Goal: Task Accomplishment & Management: Manage account settings

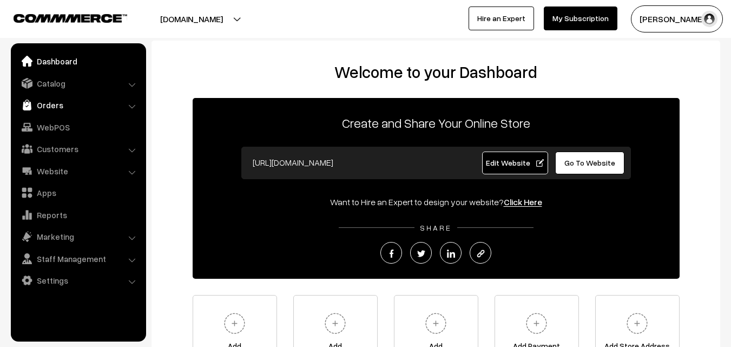
click at [48, 109] on link "Orders" at bounding box center [78, 104] width 129 height 19
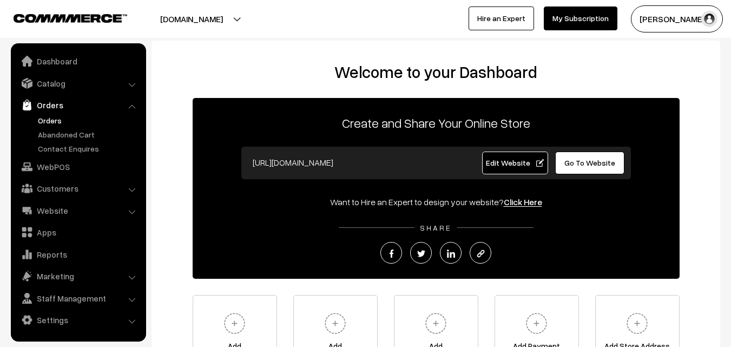
click at [51, 116] on link "Orders" at bounding box center [88, 120] width 107 height 11
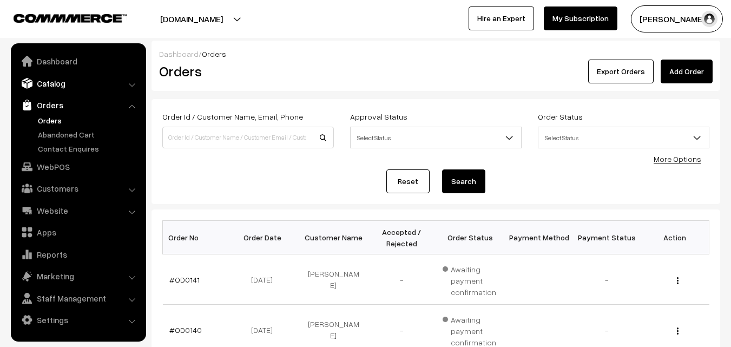
click at [49, 89] on link "Catalog" at bounding box center [78, 83] width 129 height 19
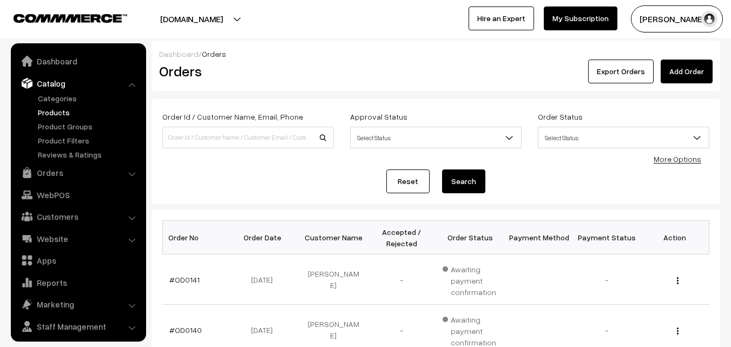
click at [49, 108] on link "Products" at bounding box center [88, 112] width 107 height 11
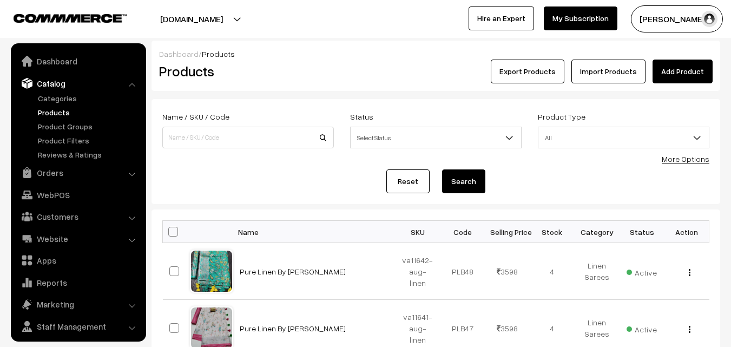
scroll to position [27, 0]
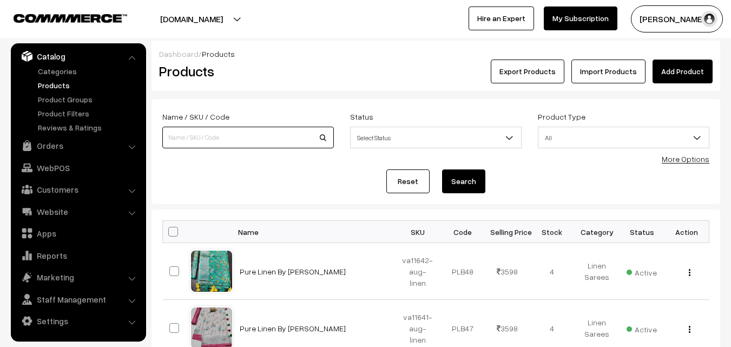
click at [172, 137] on input at bounding box center [248, 138] width 172 height 22
type input "va7134-mar-uppada-sp"
click at [460, 179] on button "Search" at bounding box center [463, 181] width 43 height 24
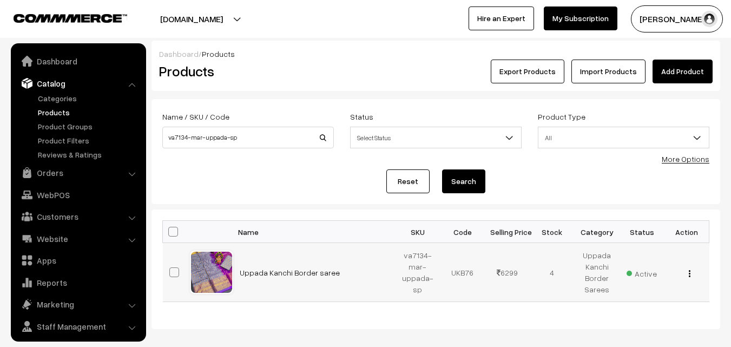
scroll to position [27, 0]
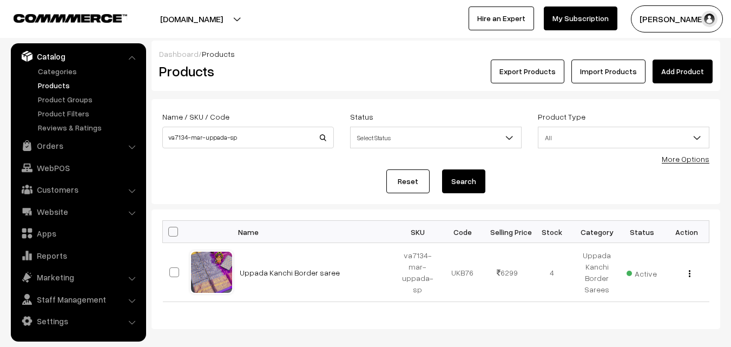
click at [56, 81] on link "Products" at bounding box center [88, 85] width 107 height 11
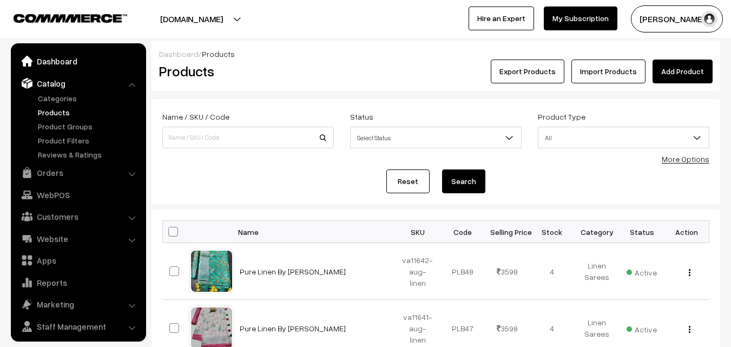
click at [51, 62] on link "Dashboard" at bounding box center [78, 60] width 129 height 19
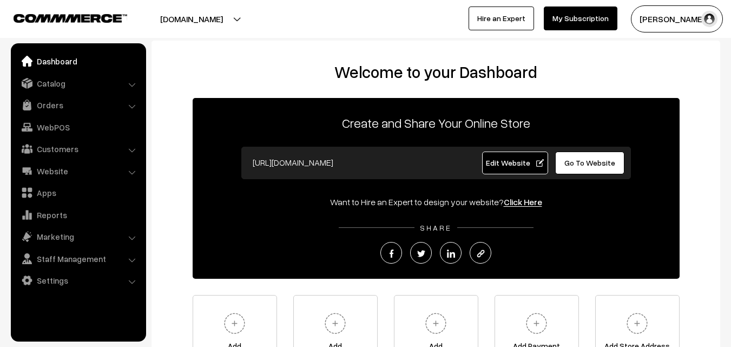
click at [47, 103] on link "Orders" at bounding box center [78, 104] width 129 height 19
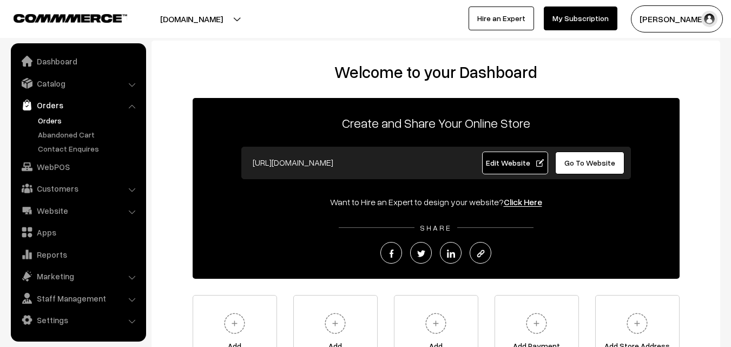
click at [47, 117] on link "Orders" at bounding box center [88, 120] width 107 height 11
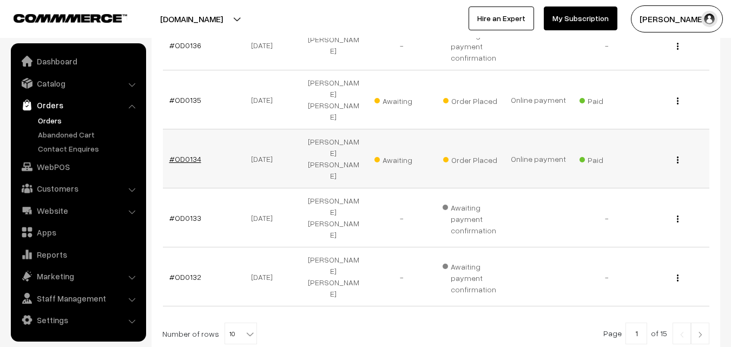
scroll to position [487, 0]
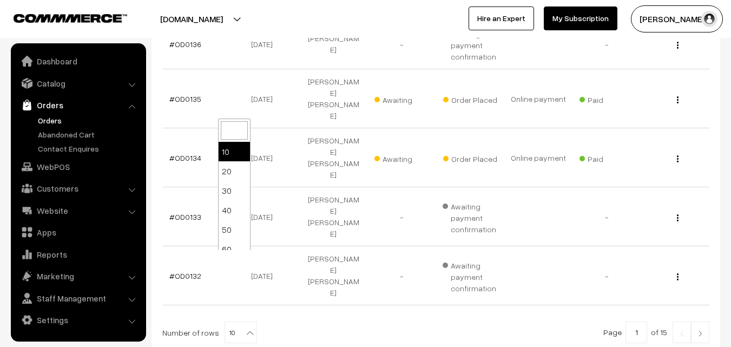
click at [245, 327] on b at bounding box center [250, 332] width 11 height 11
select select "20"
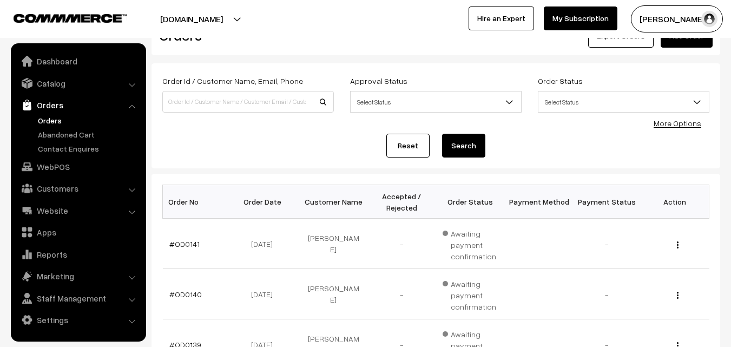
scroll to position [54, 0]
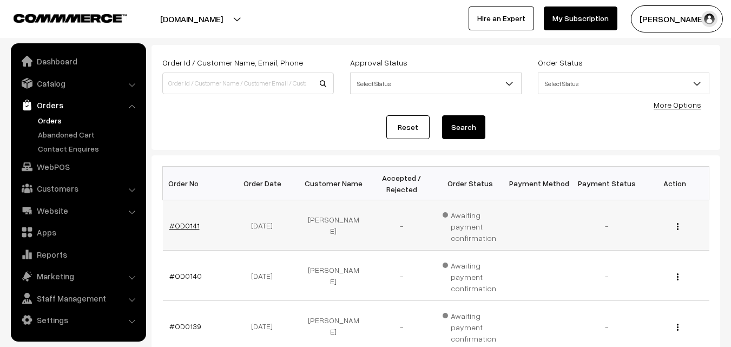
click at [186, 228] on link "#OD0141" at bounding box center [184, 225] width 30 height 9
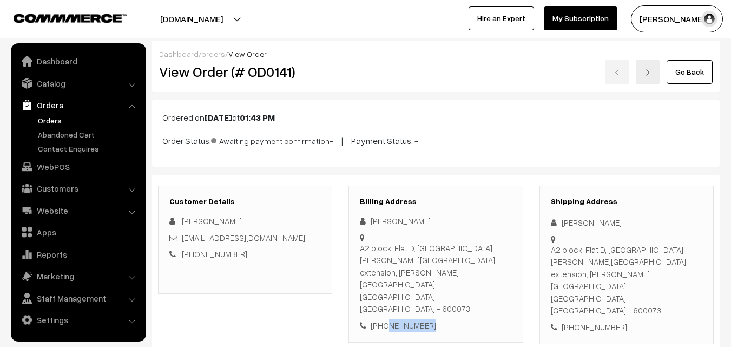
drag, startPoint x: 425, startPoint y: 288, endPoint x: 385, endPoint y: 287, distance: 39.5
click at [385, 319] on div "[PHONE_NUMBER]" at bounding box center [436, 325] width 152 height 12
copy div "9347148103"
click at [58, 116] on link "Orders" at bounding box center [88, 120] width 107 height 11
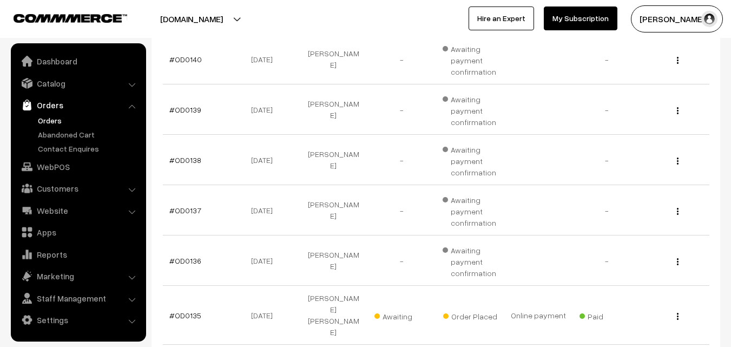
scroll to position [216, 0]
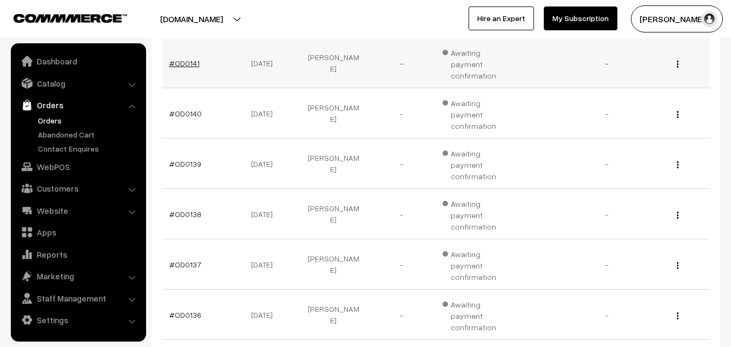
click at [182, 65] on link "#OD0141" at bounding box center [184, 62] width 30 height 9
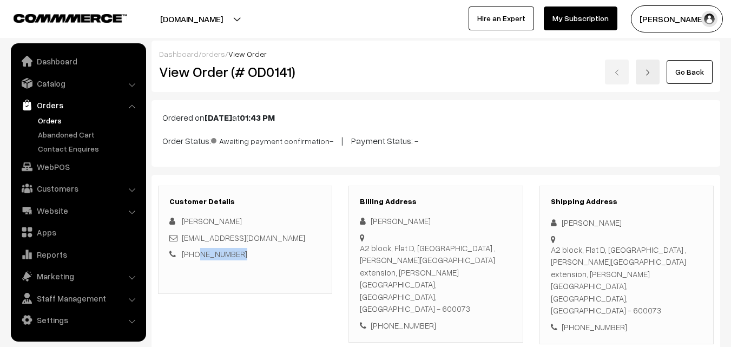
drag, startPoint x: 240, startPoint y: 253, endPoint x: 195, endPoint y: 252, distance: 45.5
click at [195, 252] on div "+91 9347148103" at bounding box center [245, 254] width 152 height 12
copy link "9347148103"
click at [49, 120] on link "Orders" at bounding box center [88, 120] width 107 height 11
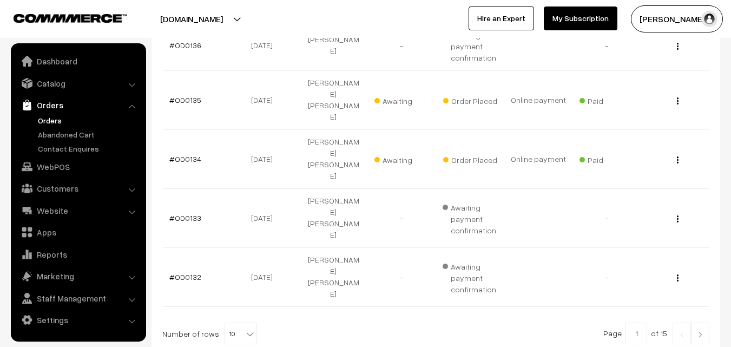
scroll to position [487, 0]
click at [182, 153] on link "#OD0134" at bounding box center [185, 157] width 32 height 9
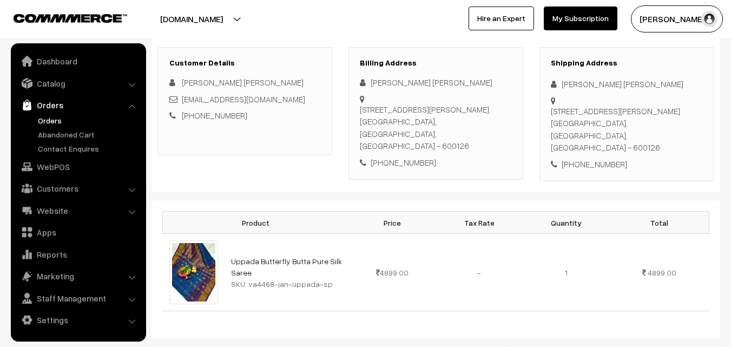
scroll to position [162, 0]
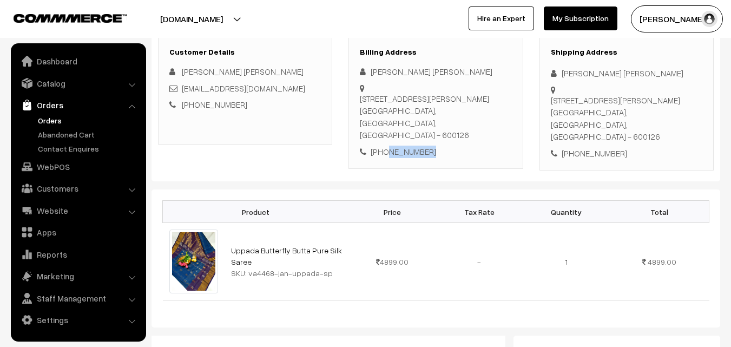
drag, startPoint x: 435, startPoint y: 143, endPoint x: 386, endPoint y: 143, distance: 49.2
click at [386, 146] on div "+91 9176742570" at bounding box center [436, 152] width 152 height 12
copy div "9176742570"
click at [46, 120] on link "Orders" at bounding box center [88, 120] width 107 height 11
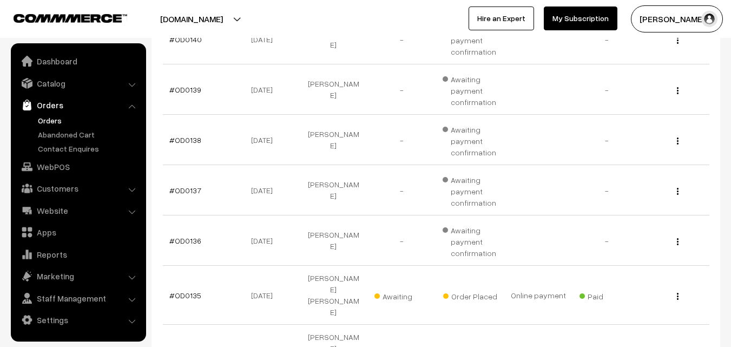
scroll to position [325, 0]
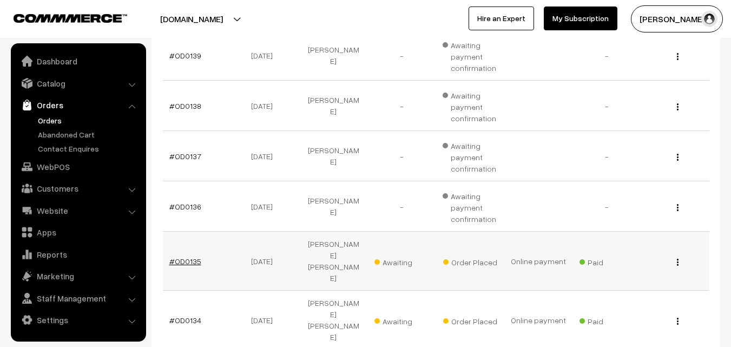
click at [187, 256] on link "#OD0135" at bounding box center [185, 260] width 32 height 9
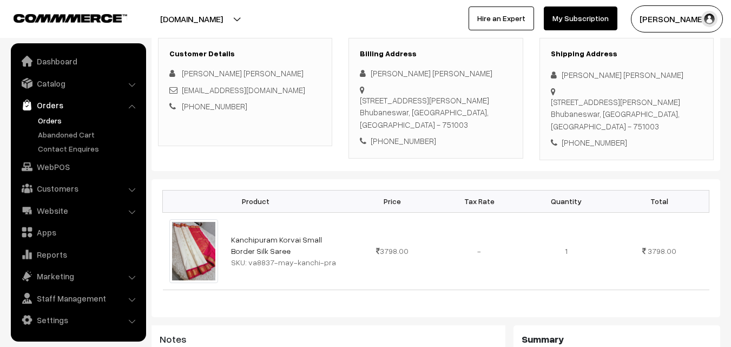
scroll to position [162, 0]
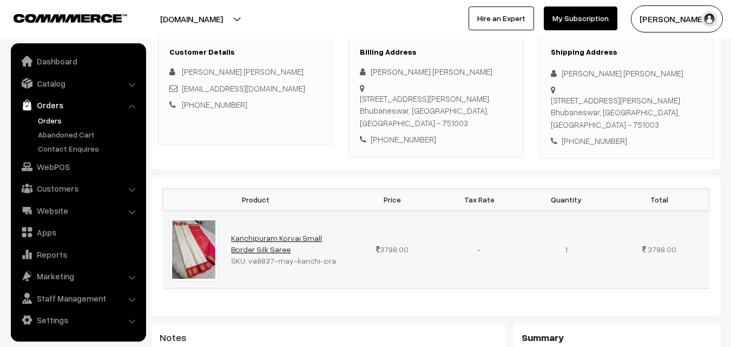
click at [261, 233] on link "Kanchipuram Korvai Small Border Silk Saree" at bounding box center [276, 243] width 91 height 21
drag, startPoint x: 333, startPoint y: 249, endPoint x: 248, endPoint y: 246, distance: 84.5
click at [248, 255] on div "SKU: va8837-may-kanchi-pra" at bounding box center [286, 260] width 111 height 11
copy div "va8837-may-kanchi-pra"
click at [58, 88] on link "Catalog" at bounding box center [78, 83] width 129 height 19
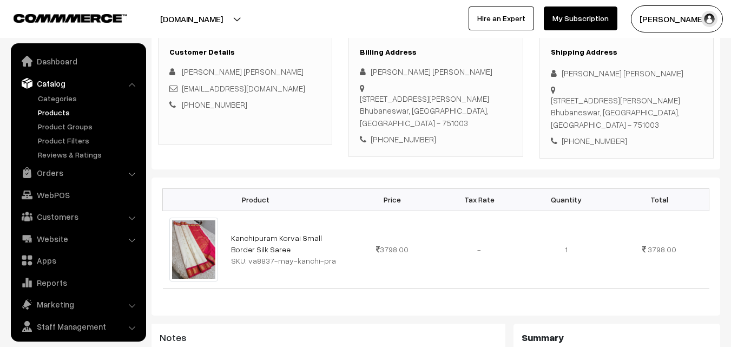
click at [55, 110] on link "Products" at bounding box center [88, 112] width 107 height 11
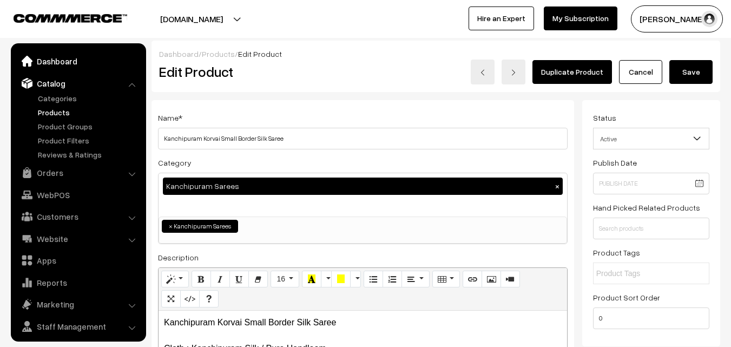
click at [44, 61] on link "Dashboard" at bounding box center [78, 60] width 129 height 19
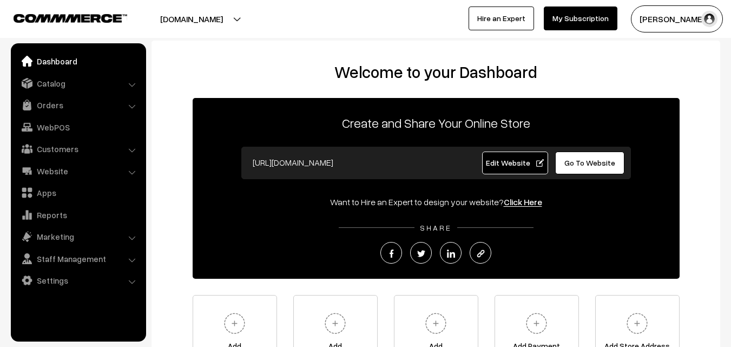
click at [44, 104] on link "Orders" at bounding box center [78, 104] width 129 height 19
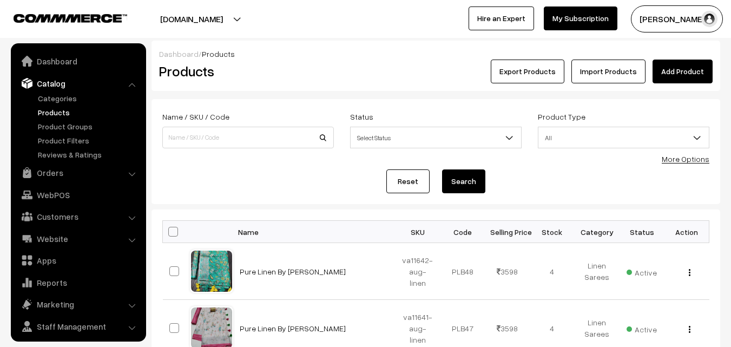
scroll to position [27, 0]
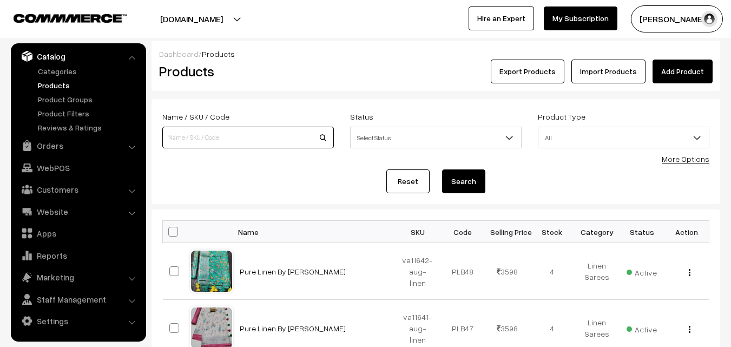
paste input "va8837-may-kanchi-pra"
type input "va8837-may-kanchi-pra"
click at [472, 179] on button "Search" at bounding box center [463, 181] width 43 height 24
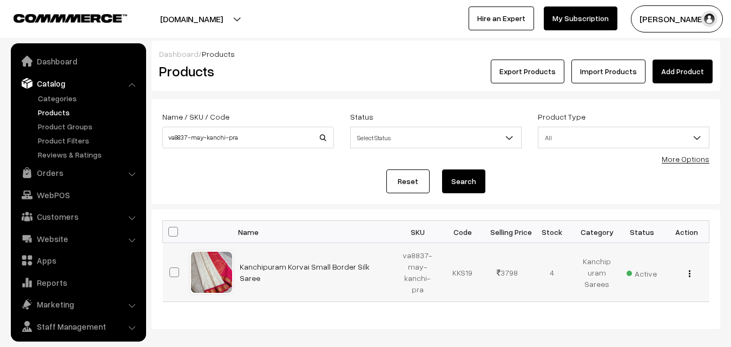
scroll to position [27, 0]
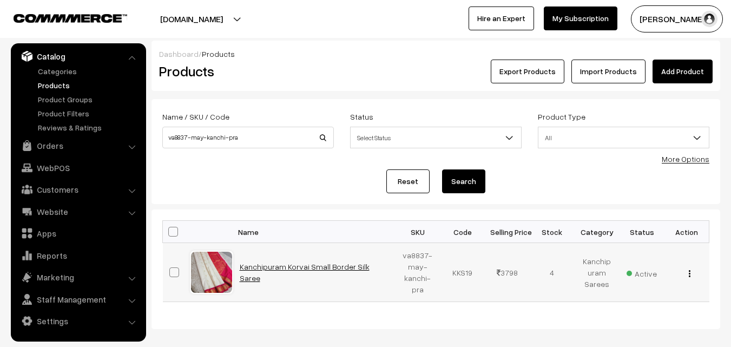
click at [292, 272] on link "Kanchipuram Korvai Small Border Silk Saree" at bounding box center [305, 272] width 130 height 21
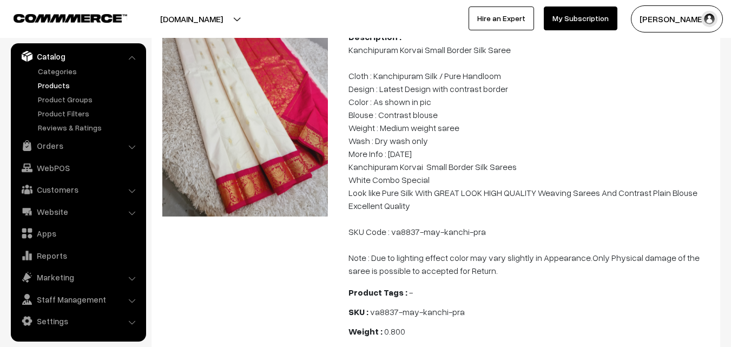
scroll to position [216, 0]
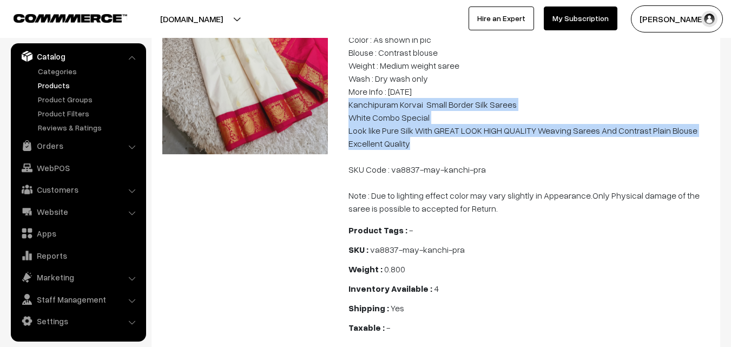
drag, startPoint x: 350, startPoint y: 104, endPoint x: 411, endPoint y: 146, distance: 73.5
click at [411, 146] on p "Kanchipuram Korvai Small Border Silk Saree Cloth : Kanchipuram Silk / Pure Hand…" at bounding box center [530, 98] width 365 height 234
copy p "Kanchipuram Korvai Small Border Silk Sarees White Combo Special Look like Pure …"
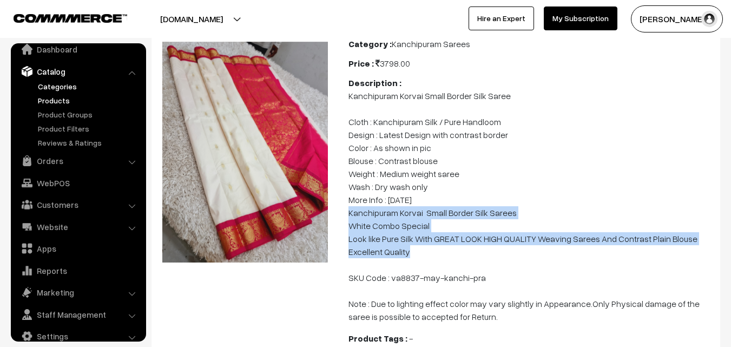
scroll to position [0, 0]
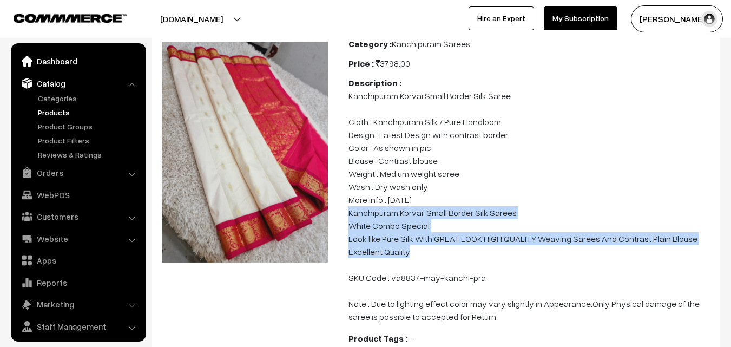
click at [49, 61] on link "Dashboard" at bounding box center [78, 60] width 129 height 19
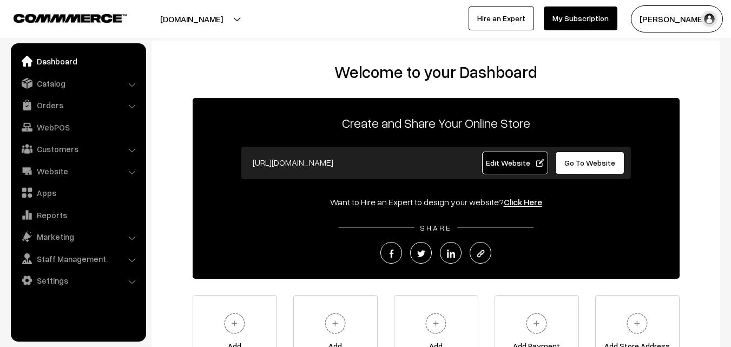
click at [47, 102] on link "Orders" at bounding box center [78, 104] width 129 height 19
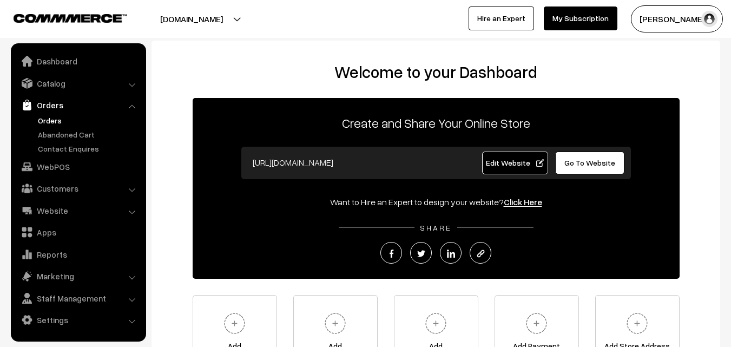
click at [54, 122] on link "Orders" at bounding box center [88, 120] width 107 height 11
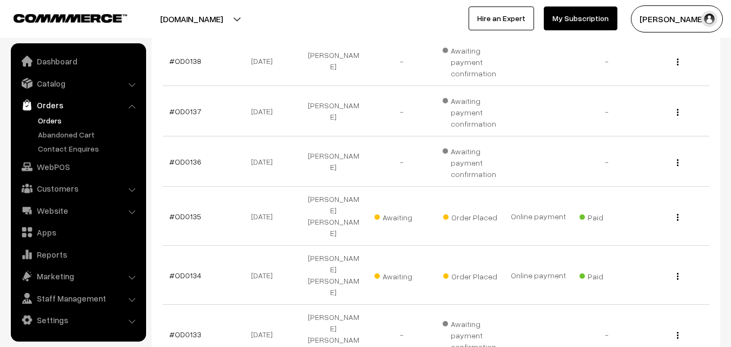
scroll to position [379, 0]
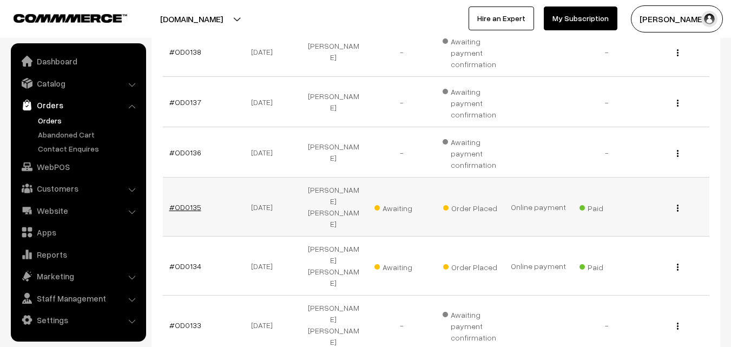
click at [192, 202] on link "#OD0135" at bounding box center [185, 206] width 32 height 9
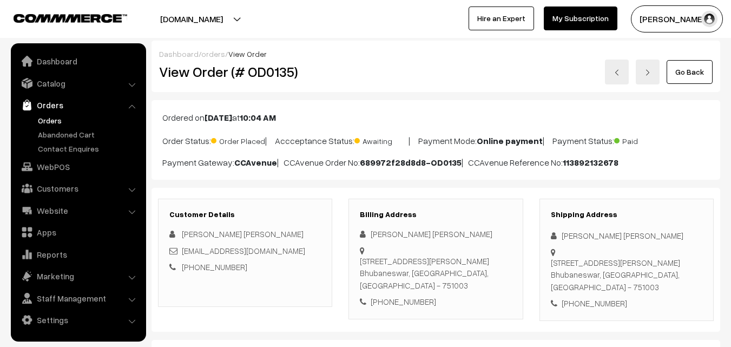
scroll to position [54, 0]
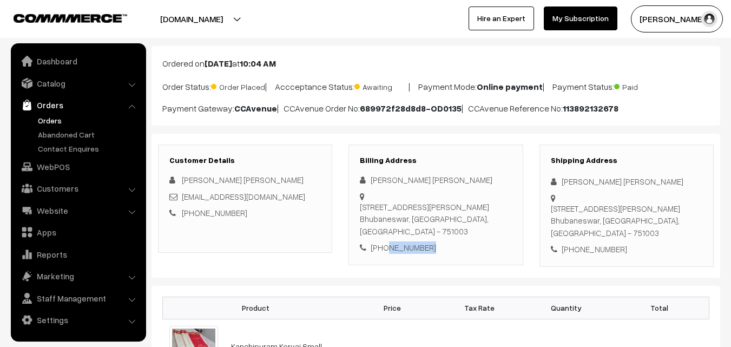
drag, startPoint x: 430, startPoint y: 238, endPoint x: 384, endPoint y: 238, distance: 46.0
click at [384, 241] on div "[PHONE_NUMBER]" at bounding box center [436, 247] width 152 height 12
copy div "9438820276"
click at [47, 123] on link "Orders" at bounding box center [88, 120] width 107 height 11
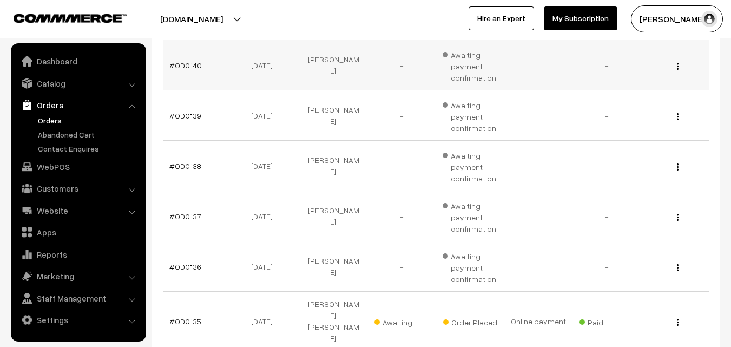
scroll to position [271, 0]
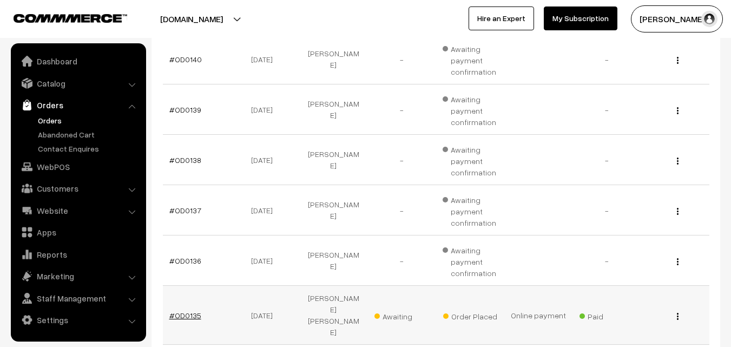
click at [184, 311] on link "#OD0135" at bounding box center [185, 315] width 32 height 9
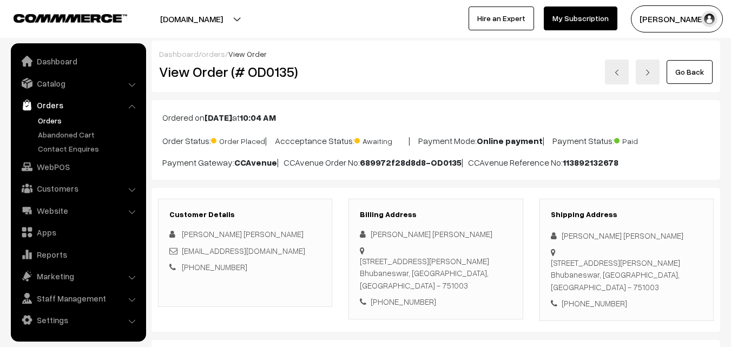
click at [53, 123] on link "Orders" at bounding box center [88, 120] width 107 height 11
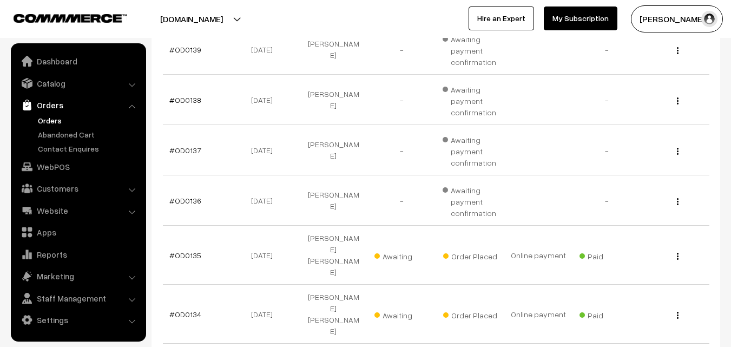
scroll to position [379, 0]
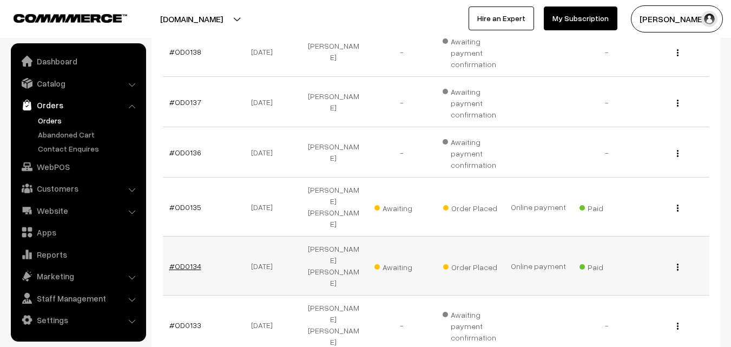
click at [187, 261] on link "#OD0134" at bounding box center [185, 265] width 32 height 9
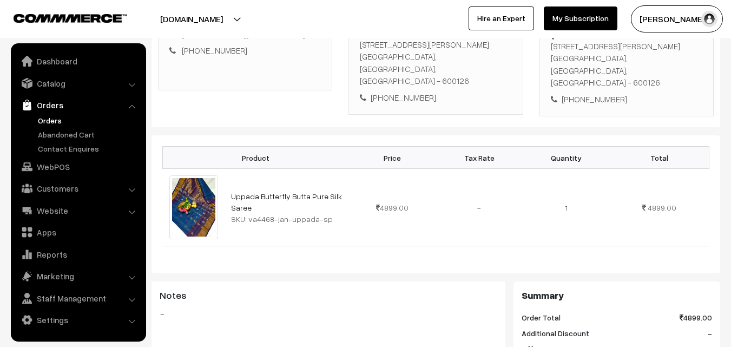
scroll to position [162, 0]
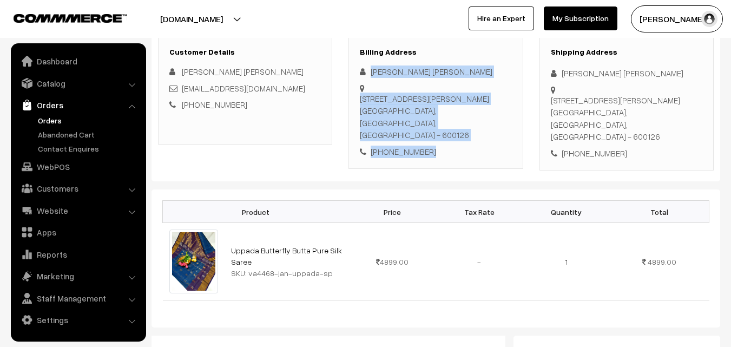
drag, startPoint x: 370, startPoint y: 71, endPoint x: 429, endPoint y: 140, distance: 90.6
click at [429, 140] on div "[PERSON_NAME] Subas [STREET_ADDRESS][PERSON_NAME] [PHONE_NUMBER]" at bounding box center [436, 111] width 152 height 92
copy div "Sharmila Subas Mambakkam main road, E608,Casagrand zenith,Mambakkam main road,v…"
drag, startPoint x: 248, startPoint y: 259, endPoint x: 327, endPoint y: 262, distance: 79.6
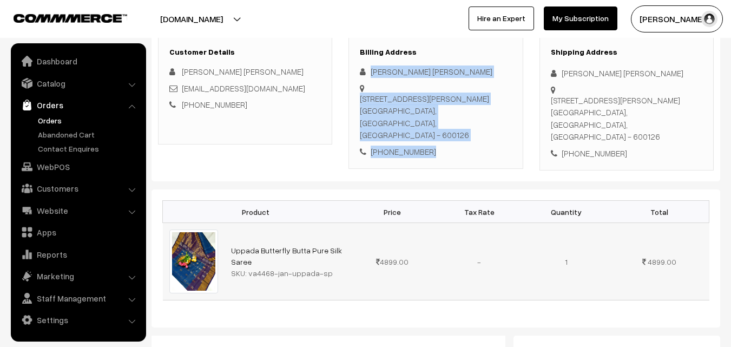
click at [327, 267] on div "SKU: va4468-jan-uppada-sp" at bounding box center [286, 272] width 111 height 11
copy div "va4468-[PERSON_NAME]-sp"
click at [62, 83] on link "Catalog" at bounding box center [78, 83] width 129 height 19
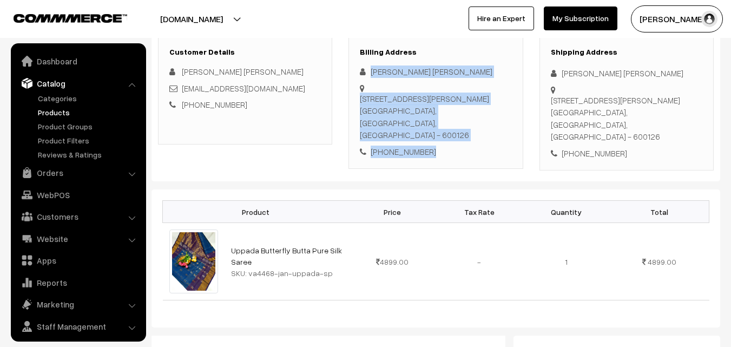
click at [56, 109] on link "Products" at bounding box center [88, 112] width 107 height 11
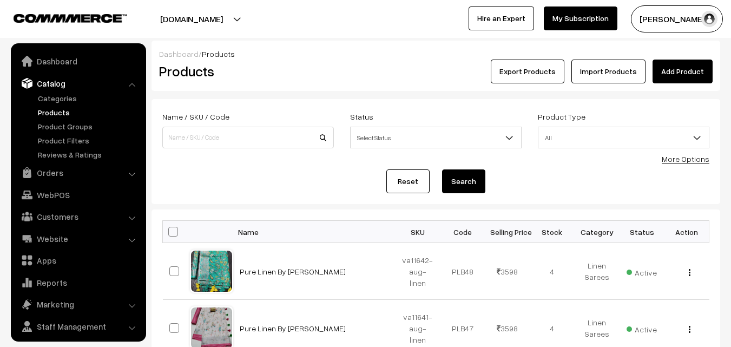
scroll to position [27, 0]
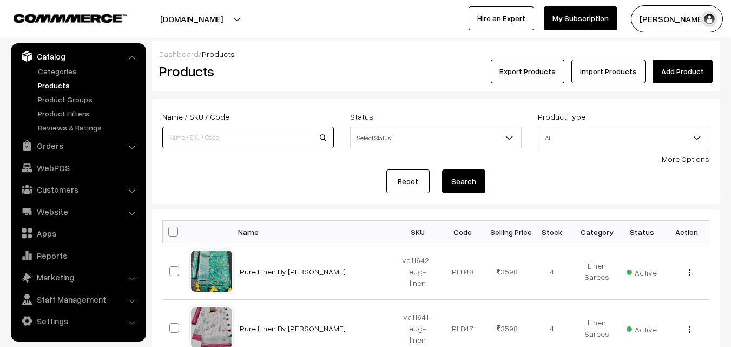
paste input "va4468-[PERSON_NAME]-sp"
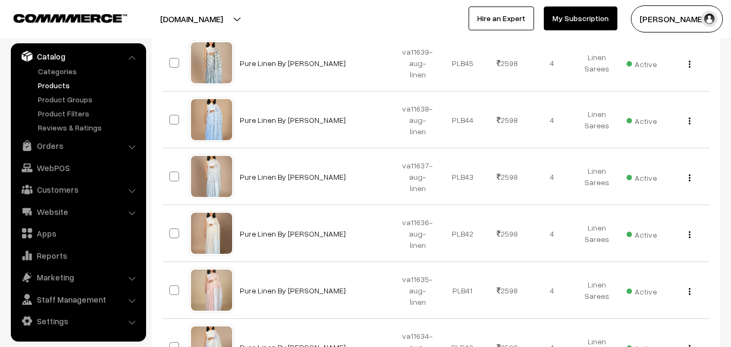
scroll to position [54, 0]
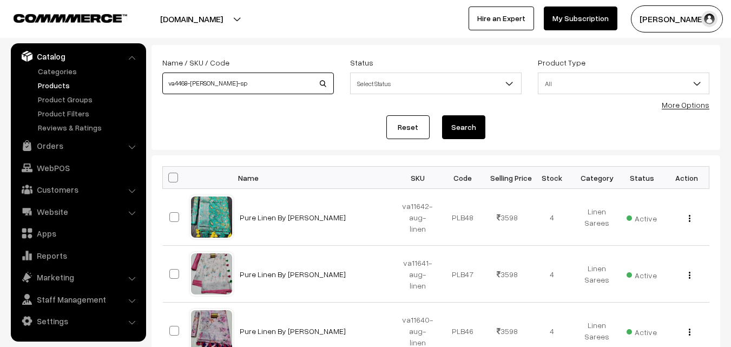
type input "va4468-[PERSON_NAME]-sp"
click at [456, 123] on button "Search" at bounding box center [463, 127] width 43 height 24
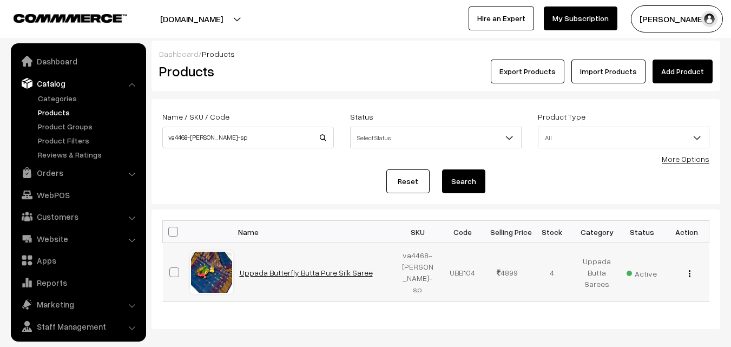
scroll to position [27, 0]
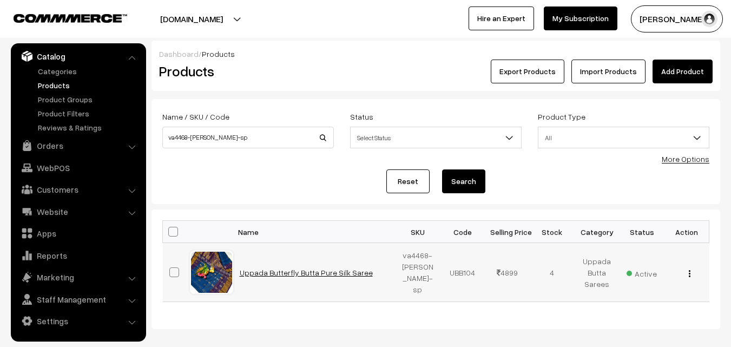
click at [286, 273] on link "Uppada Butterfly Butta Pure Silk Saree" at bounding box center [306, 272] width 133 height 9
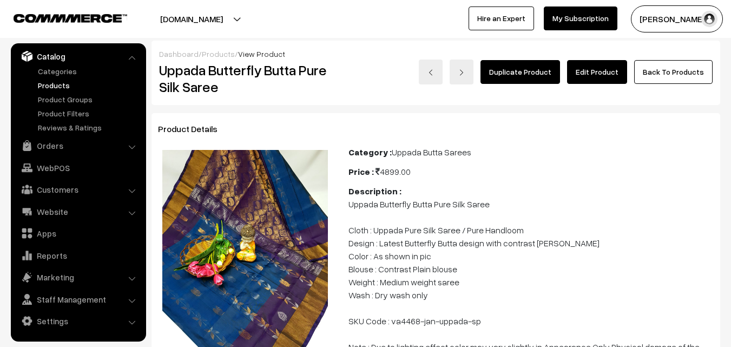
click at [594, 66] on link "Edit Product" at bounding box center [597, 72] width 60 height 24
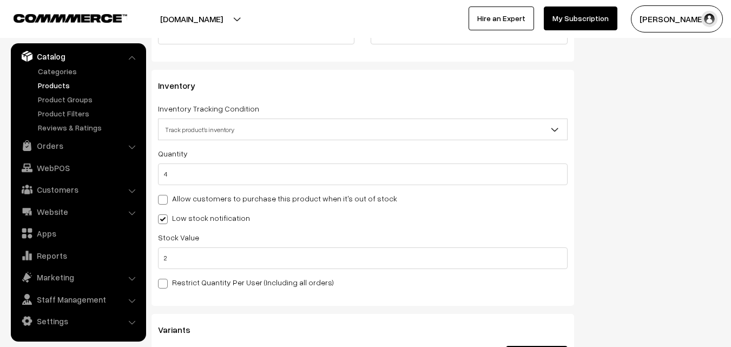
scroll to position [1028, 0]
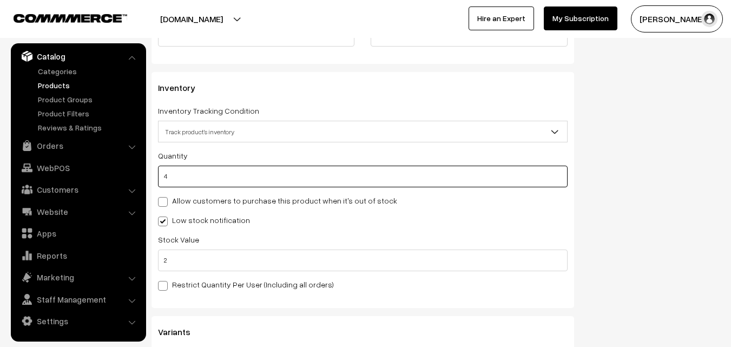
drag, startPoint x: 205, startPoint y: 181, endPoint x: 161, endPoint y: 173, distance: 43.9
click at [161, 173] on input "4" at bounding box center [363, 177] width 410 height 22
type input "0"
type input "4"
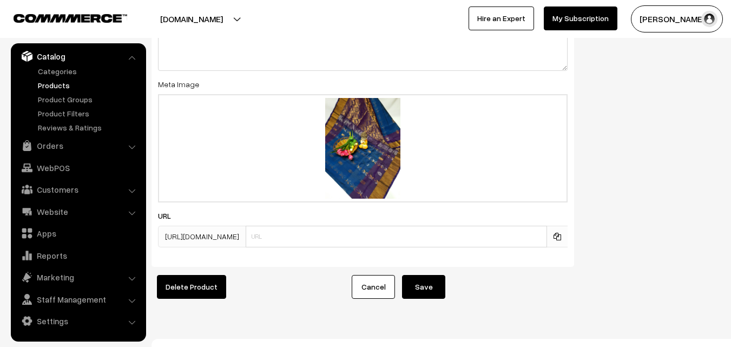
scroll to position [1699, 0]
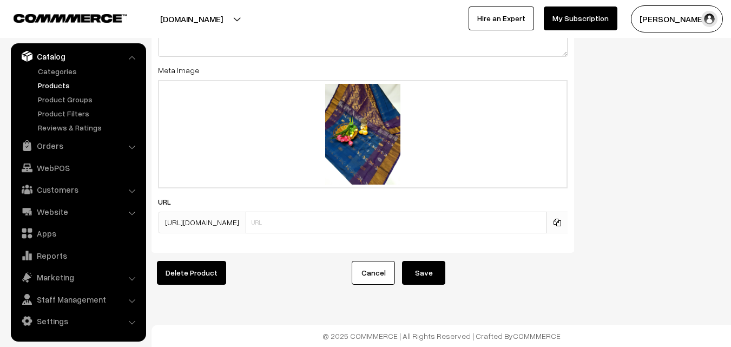
type input "0"
click at [438, 268] on button "Save" at bounding box center [423, 273] width 43 height 24
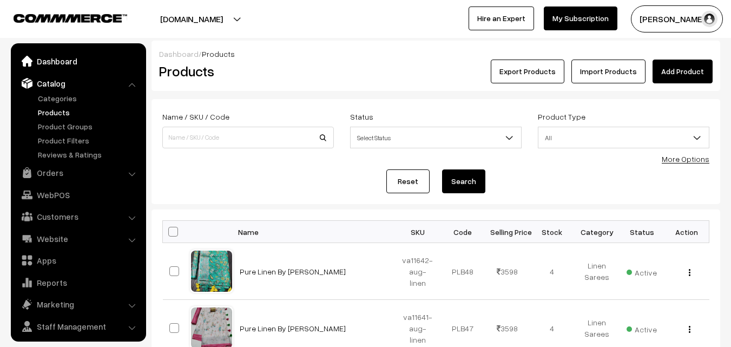
click at [53, 60] on link "Dashboard" at bounding box center [78, 60] width 129 height 19
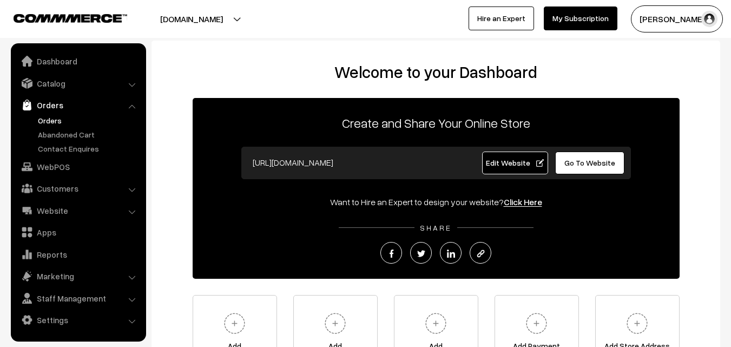
click at [52, 124] on link "Orders" at bounding box center [88, 120] width 107 height 11
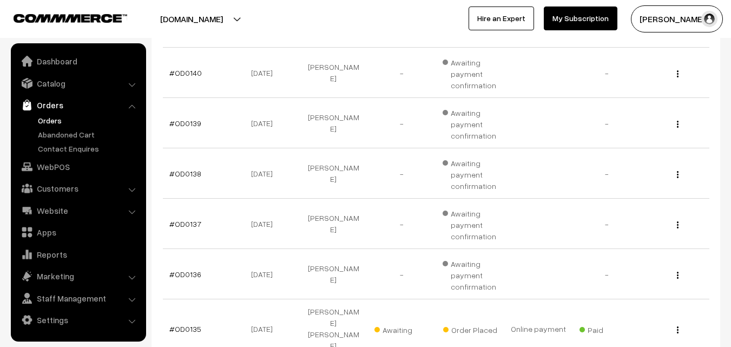
scroll to position [325, 0]
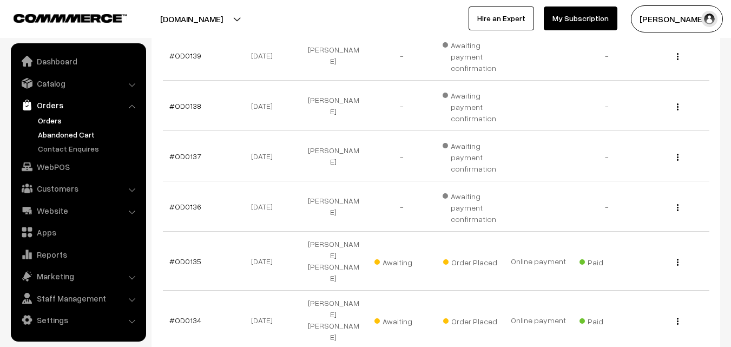
click at [60, 136] on link "Abandoned Cart" at bounding box center [88, 134] width 107 height 11
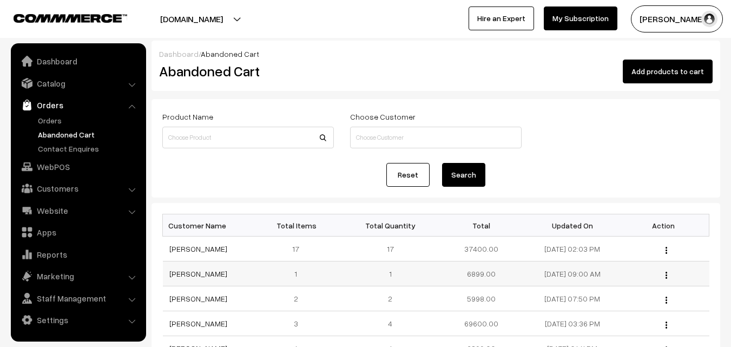
scroll to position [54, 0]
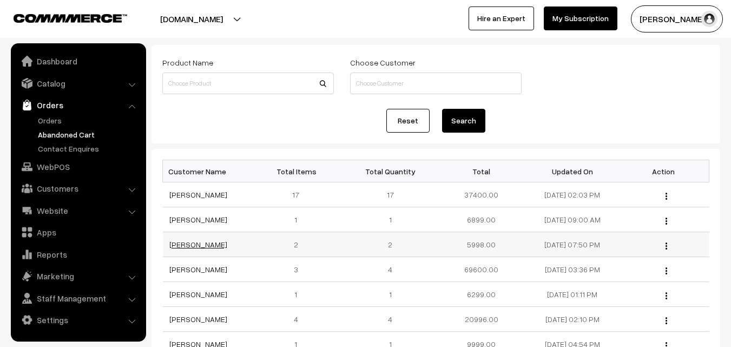
click at [189, 245] on link "[PERSON_NAME]" at bounding box center [198, 244] width 58 height 9
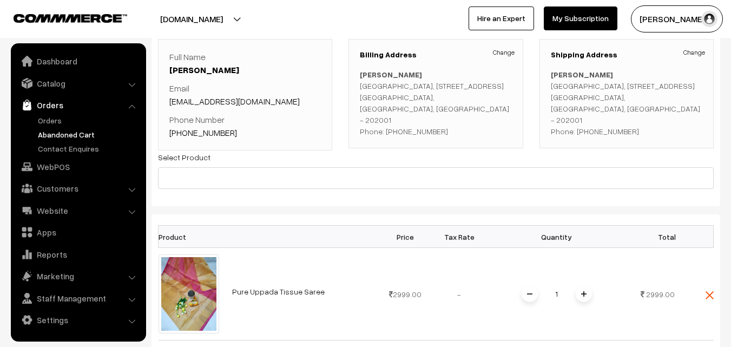
scroll to position [54, 0]
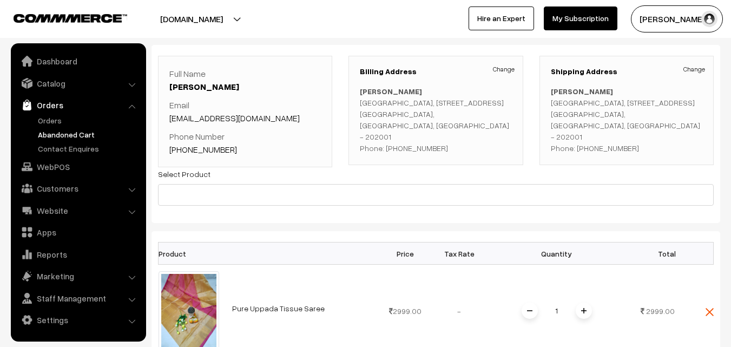
drag, startPoint x: 433, startPoint y: 147, endPoint x: 397, endPoint y: 149, distance: 35.8
click at [397, 149] on p "Meenu Mital Asian medical centre, C-1, vikram colony, ramghat road Aligarh, Utt…" at bounding box center [436, 119] width 152 height 68
copy p "9457718883"
click at [58, 120] on link "Orders" at bounding box center [88, 120] width 107 height 11
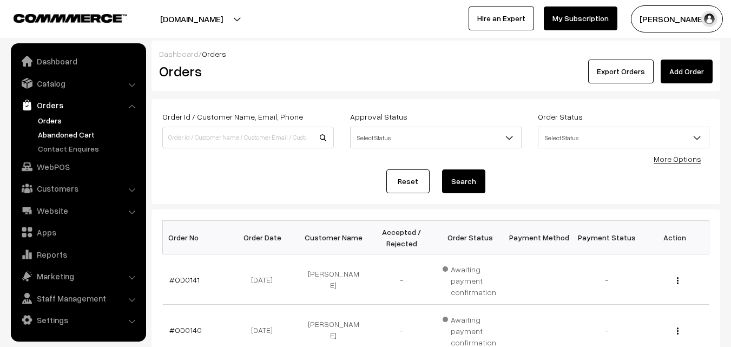
click at [83, 131] on link "Abandoned Cart" at bounding box center [88, 134] width 107 height 11
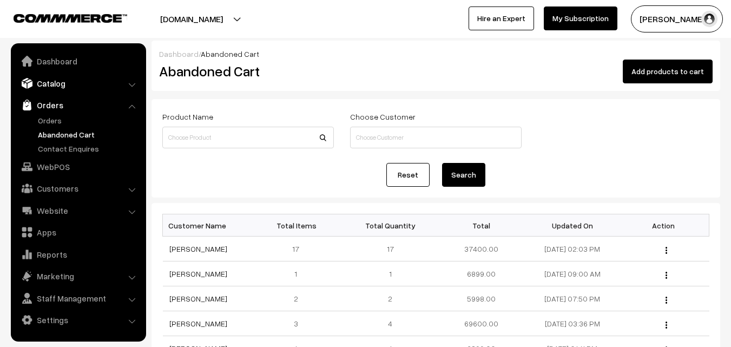
click at [44, 86] on link "Catalog" at bounding box center [78, 83] width 129 height 19
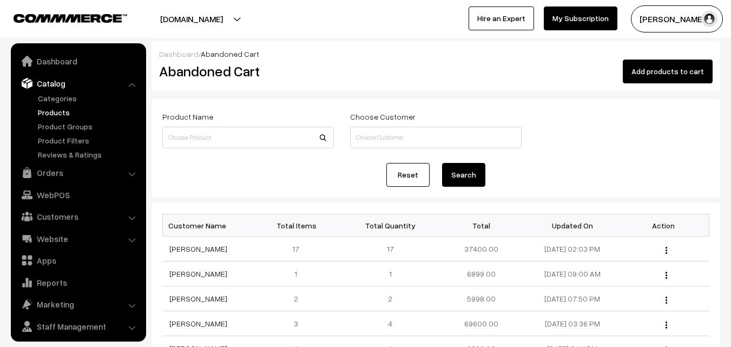
click at [61, 112] on link "Products" at bounding box center [88, 112] width 107 height 11
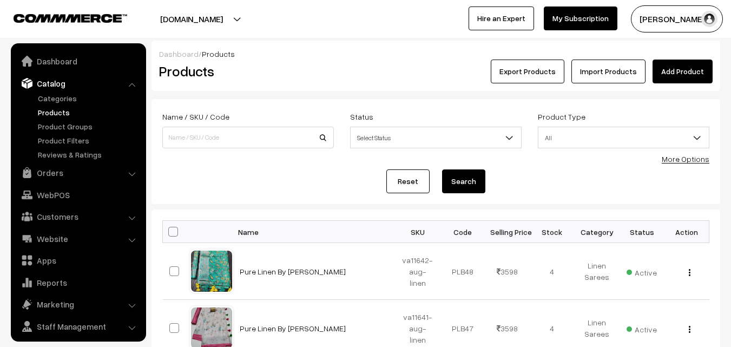
scroll to position [27, 0]
